Goal: Communication & Community: Answer question/provide support

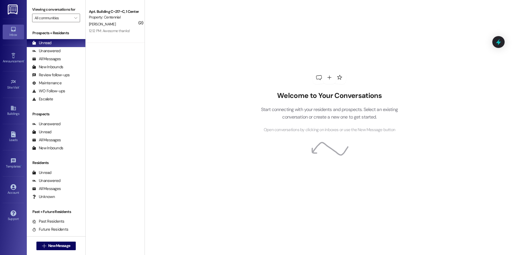
click at [63, 250] on div " New Message" at bounding box center [56, 245] width 40 height 13
click at [62, 248] on span "New Message" at bounding box center [59, 246] width 22 height 6
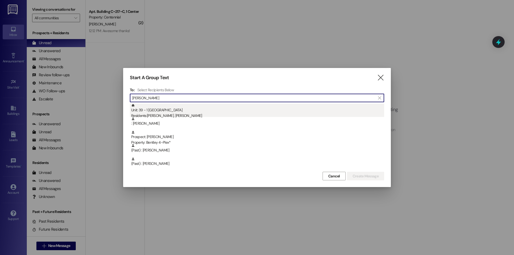
type input "[PERSON_NAME]"
click at [226, 115] on div "Residents: [PERSON_NAME], [PERSON_NAME]" at bounding box center [257, 116] width 253 height 6
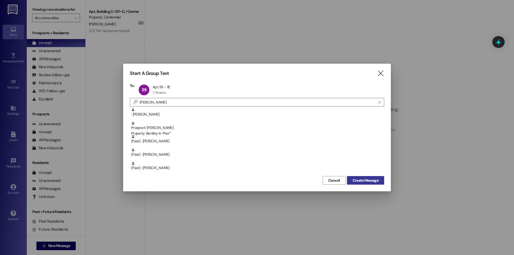
click at [358, 177] on button "Create Message" at bounding box center [365, 180] width 37 height 9
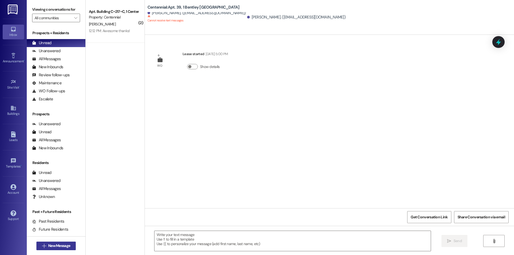
click at [49, 245] on span "New Message" at bounding box center [59, 246] width 22 height 6
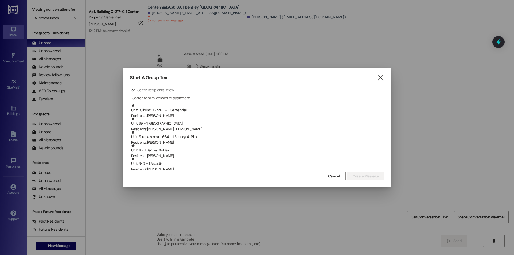
click at [167, 98] on input at bounding box center [257, 97] width 251 height 7
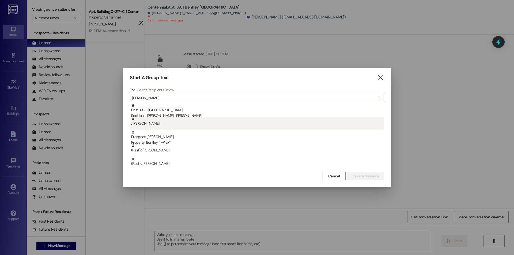
type input "[PERSON_NAME]"
click at [167, 125] on div ": [PERSON_NAME]" at bounding box center [257, 121] width 253 height 9
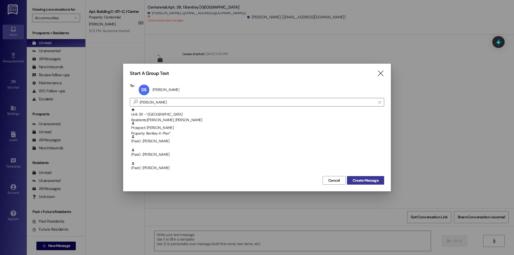
click at [363, 180] on span "Create Message" at bounding box center [365, 181] width 26 height 6
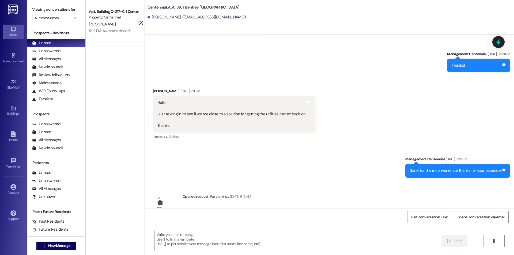
scroll to position [318, 0]
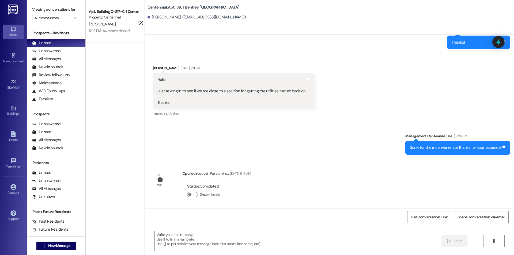
click at [339, 236] on textarea at bounding box center [292, 241] width 276 height 20
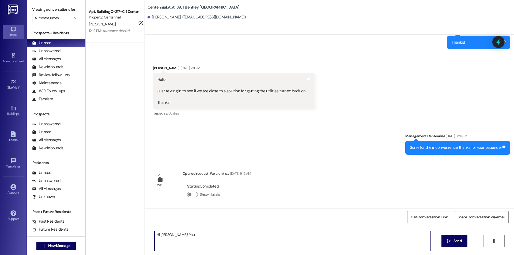
click at [212, 236] on textarea "Hi [PERSON_NAME]! You" at bounding box center [292, 241] width 276 height 20
click at [214, 237] on textarea "Hi [PERSON_NAME]! Your renewal is ready to sign! Can you do that [DATE]?" at bounding box center [292, 241] width 276 height 20
type textarea "Hi [PERSON_NAME]! Your renewal is ready to sign! Can you do that [DATE]?"
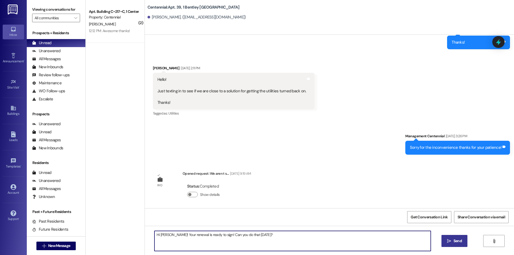
drag, startPoint x: 449, startPoint y: 240, endPoint x: 450, endPoint y: 236, distance: 4.4
click at [450, 240] on icon "" at bounding box center [449, 241] width 4 height 4
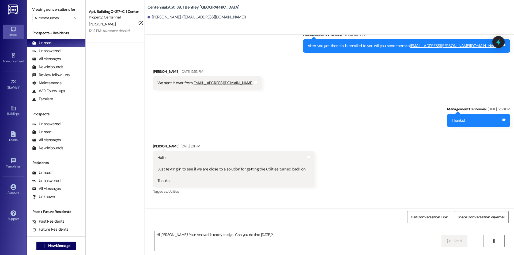
scroll to position [231, 0]
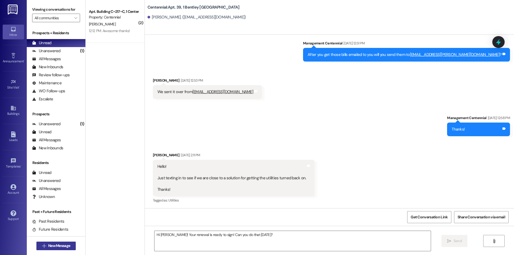
click at [66, 243] on span "New Message" at bounding box center [59, 246] width 22 height 6
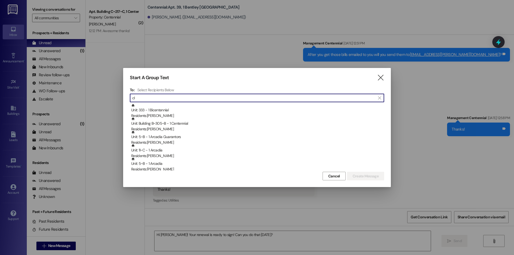
type input "c"
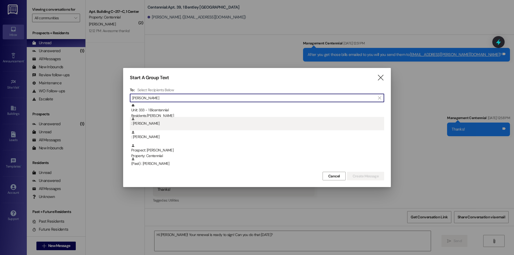
type input "[PERSON_NAME]"
click at [197, 126] on div ": [PERSON_NAME]" at bounding box center [257, 121] width 253 height 9
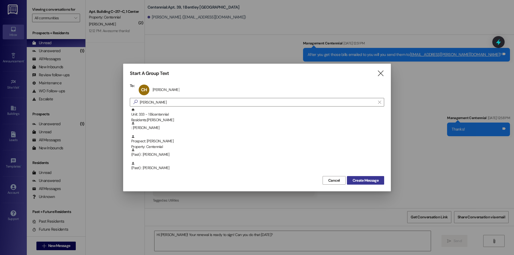
click at [365, 181] on span "Create Message" at bounding box center [365, 181] width 26 height 6
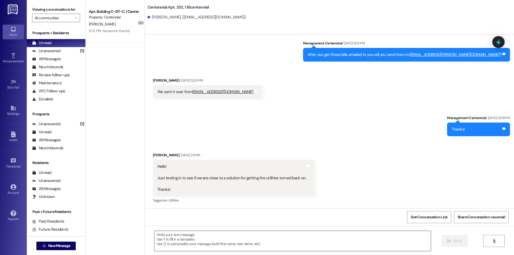
scroll to position [0, 0]
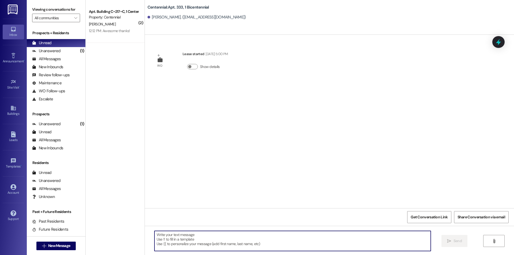
click at [312, 243] on textarea at bounding box center [292, 241] width 276 height 20
paste textarea "Hi [PERSON_NAME]! Your renewal is ready to sign! Can you do that [DATE]?"
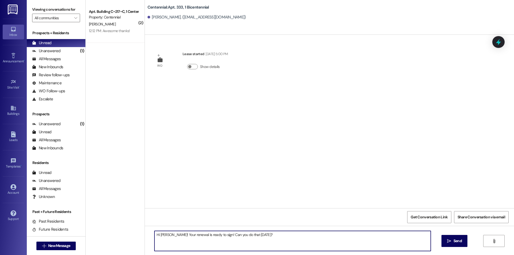
click at [162, 232] on textarea "Hi [PERSON_NAME]! Your renewal is ready to sign! Can you do that [DATE]?" at bounding box center [292, 241] width 276 height 20
click at [212, 235] on textarea "Hi Clarinis! Your renewal is ready to sign! Can you do that [DATE]?" at bounding box center [292, 241] width 276 height 20
click at [208, 233] on textarea "Hi Clarinis! Your renewal is ready to sign! Can you do that [DATE]?" at bounding box center [292, 241] width 276 height 20
click at [212, 234] on textarea "Hi Clarinis! Your renewal is ready to sign! Can you do that [DATE]?" at bounding box center [292, 241] width 276 height 20
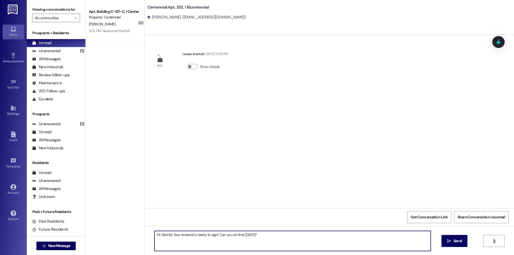
click at [230, 235] on textarea "Hi Clarinis! Your renewal is ready to sign! Can you do that [DATE]?" at bounding box center [292, 241] width 276 height 20
type textarea "Hi Clarinis! Your renewal is ready to sign! Can you have [PERSON_NAME] sign tha…"
click at [443, 241] on button " Send" at bounding box center [454, 241] width 26 height 12
